Goal: Task Accomplishment & Management: Complete application form

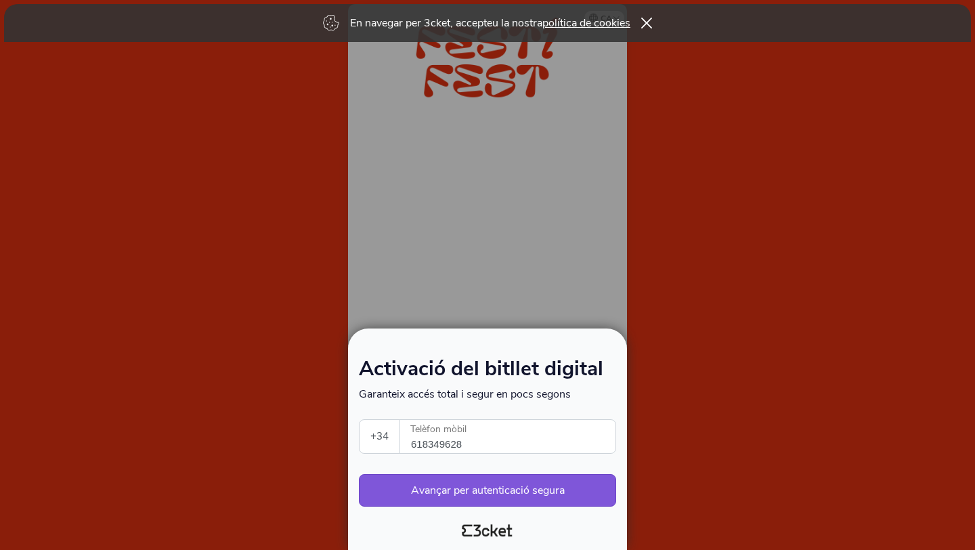
select select "34"
click at [485, 497] on button "Avançar per autenticació segura" at bounding box center [487, 490] width 257 height 32
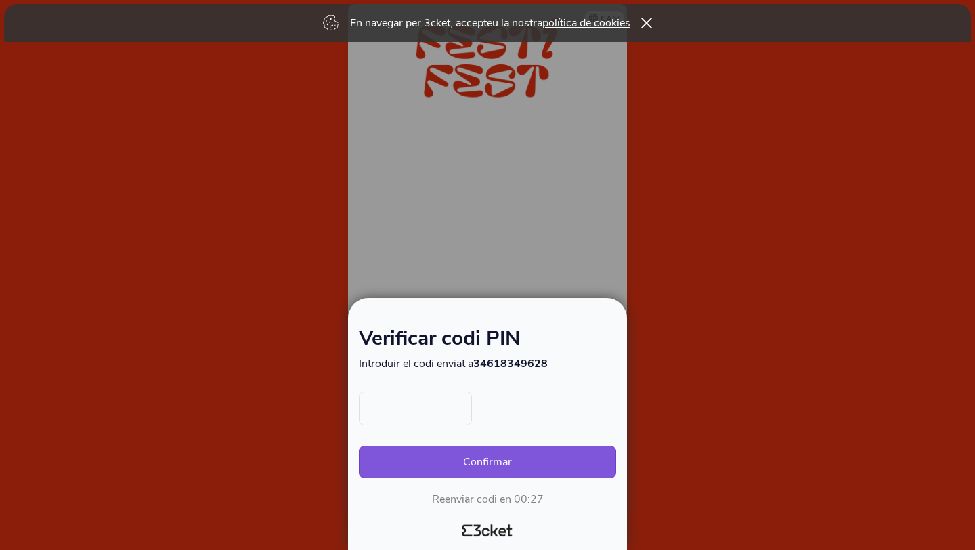
click at [454, 405] on input "text" at bounding box center [415, 408] width 113 height 34
type input "5198"
click at [544, 452] on button "Confirmar" at bounding box center [487, 462] width 257 height 32
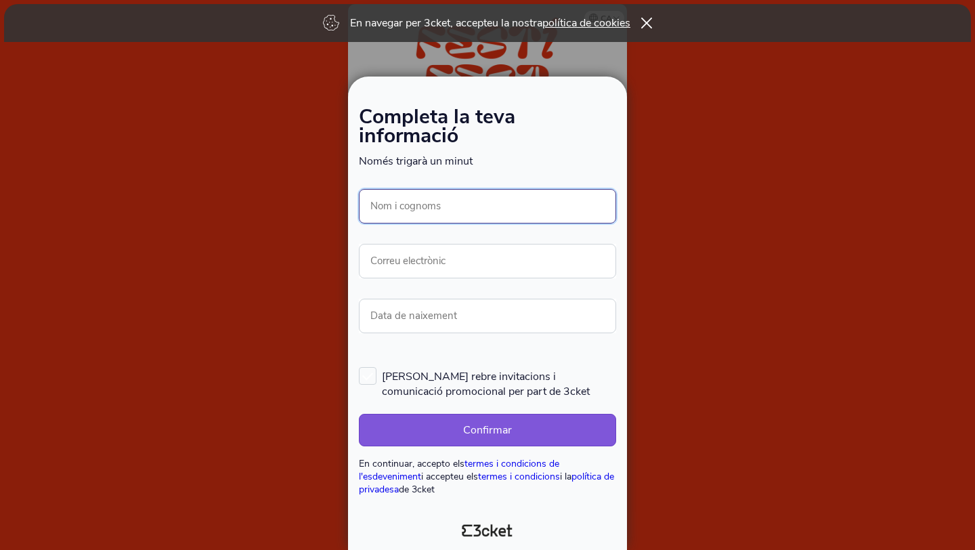
click at [475, 204] on input "Nom i cognoms" at bounding box center [487, 206] width 257 height 35
